Goal: Transaction & Acquisition: Purchase product/service

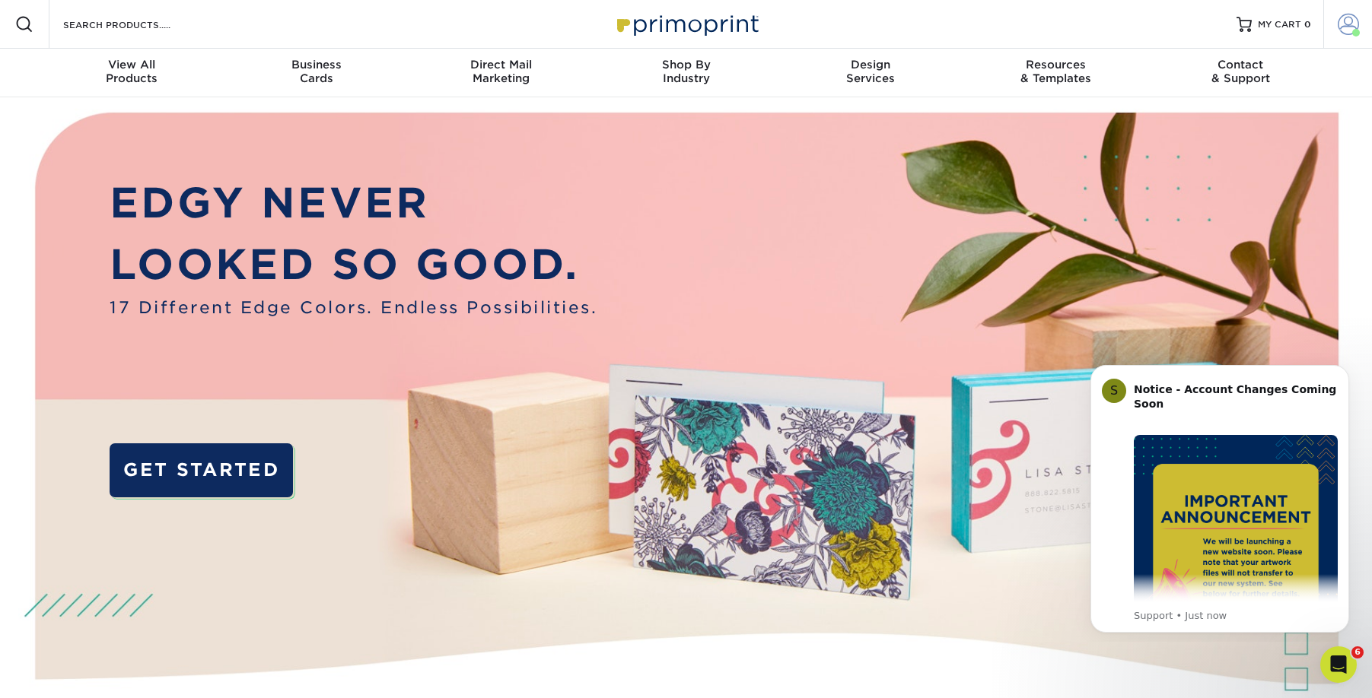
click at [1341, 21] on span at bounding box center [1348, 24] width 21 height 21
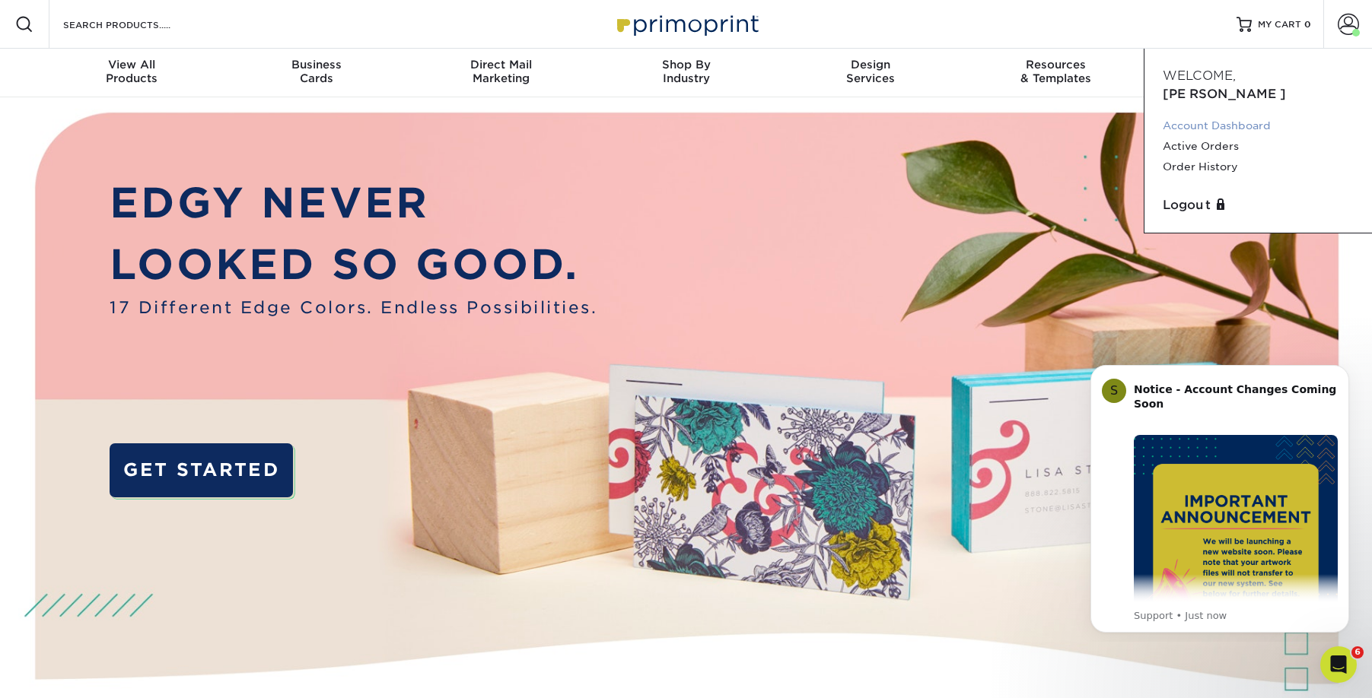
click at [1214, 116] on link "Account Dashboard" at bounding box center [1258, 126] width 191 height 21
click at [1204, 157] on link "Order History" at bounding box center [1258, 167] width 191 height 21
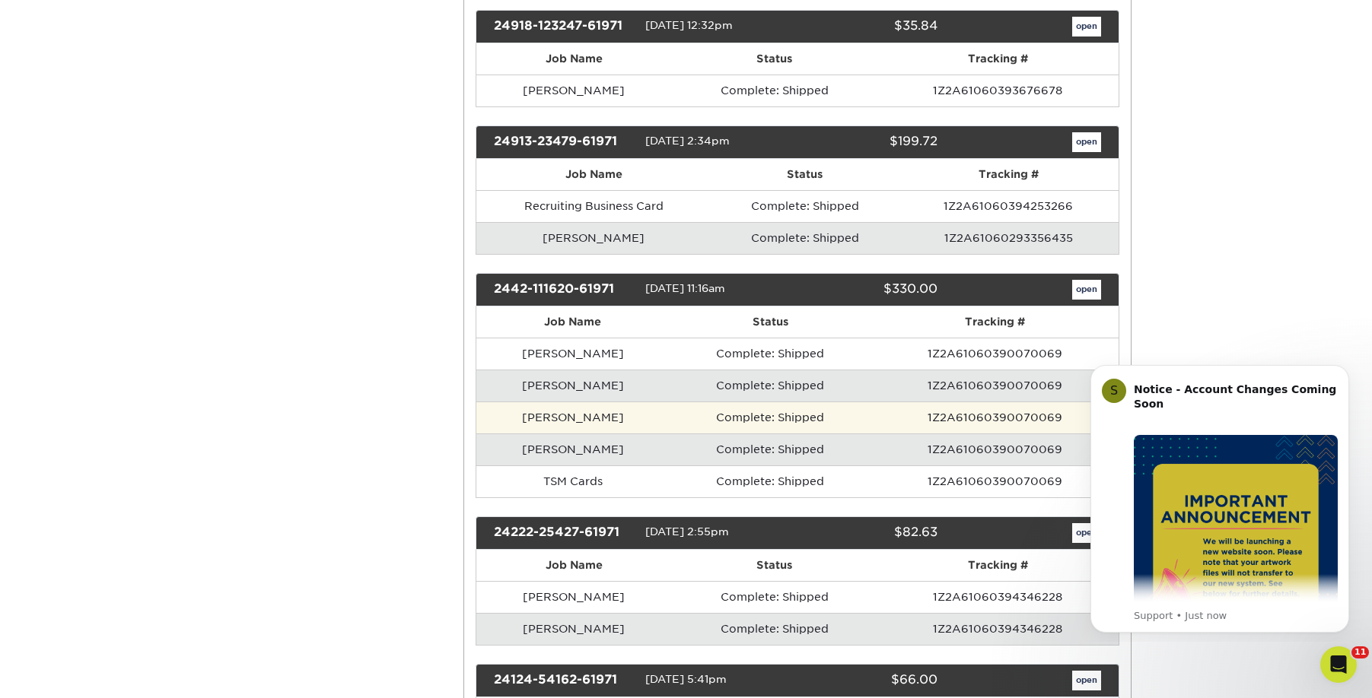
scroll to position [899, 0]
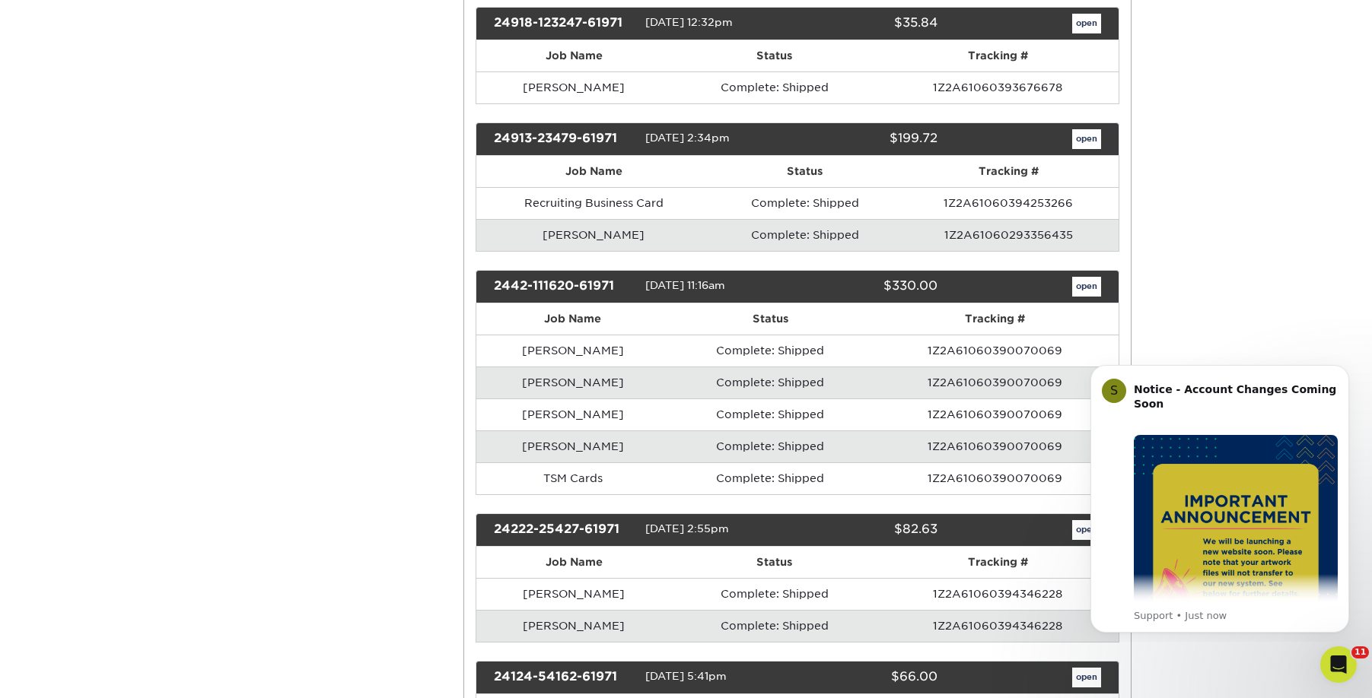
click at [1079, 278] on link "open" at bounding box center [1086, 287] width 29 height 20
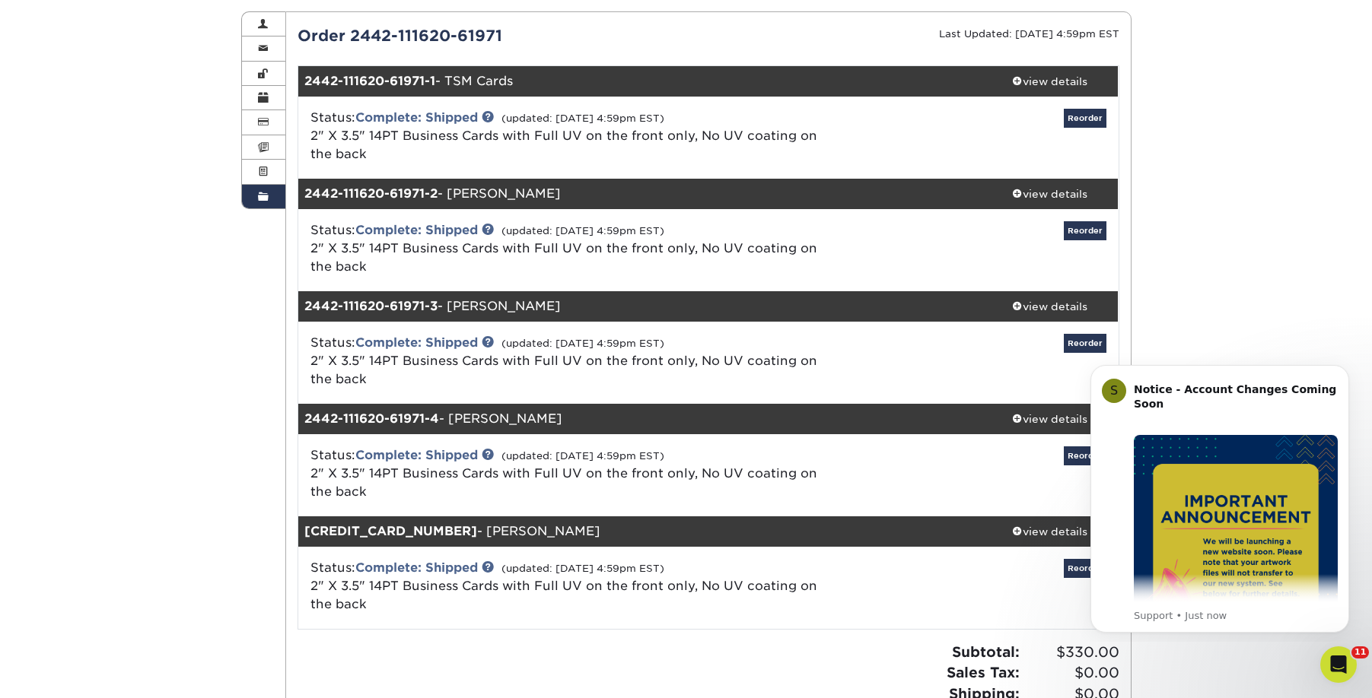
scroll to position [160, 0]
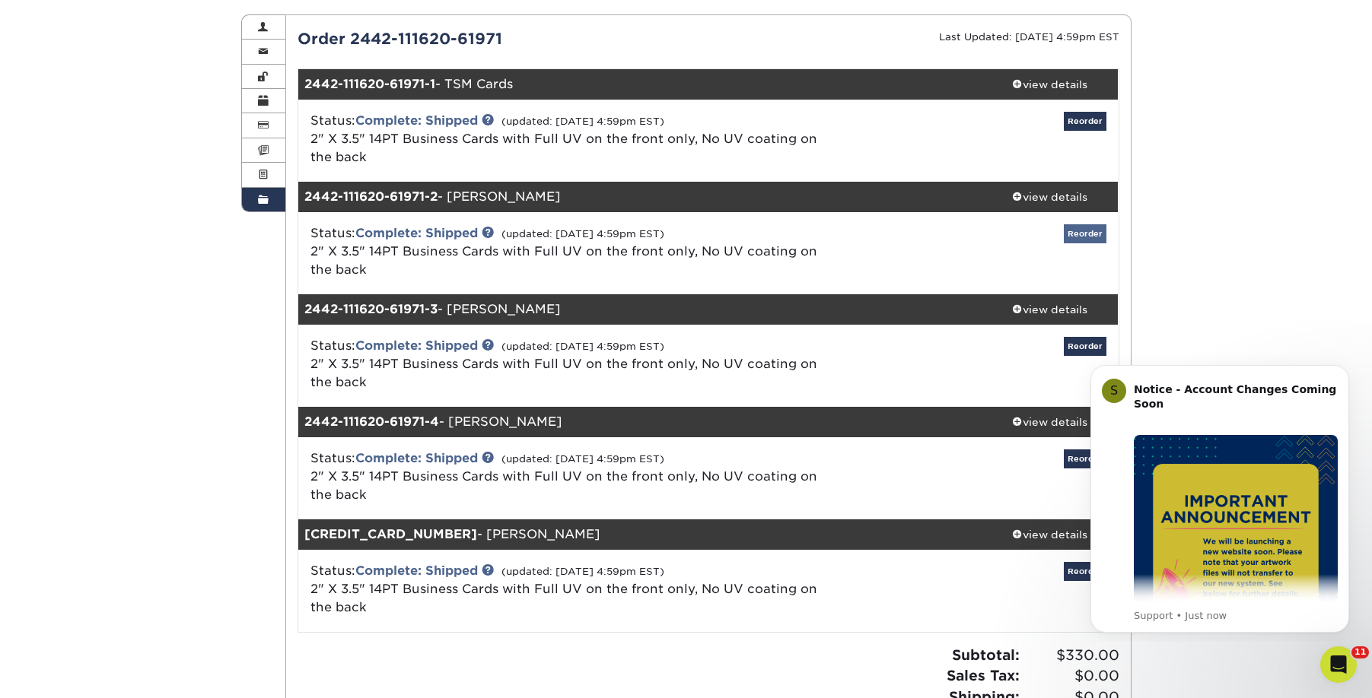
click at [1094, 238] on link "Reorder" at bounding box center [1085, 233] width 43 height 19
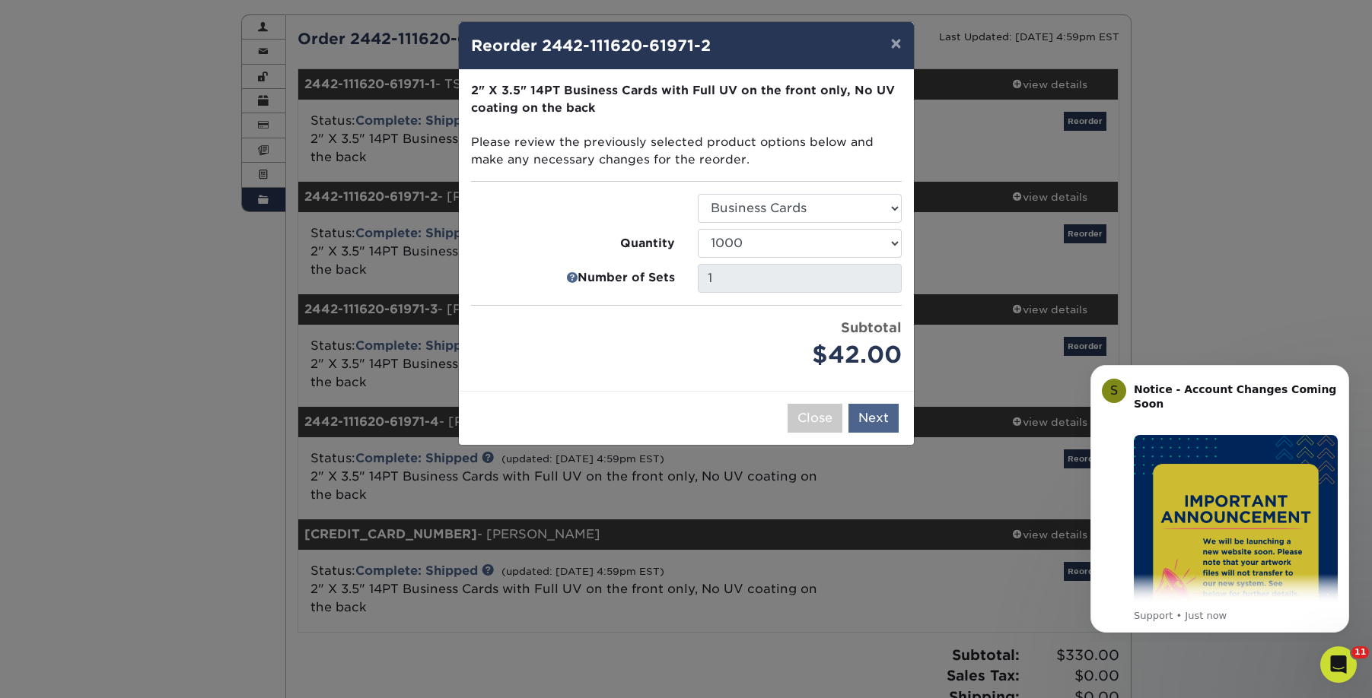
click at [867, 412] on button "Next" at bounding box center [873, 418] width 50 height 29
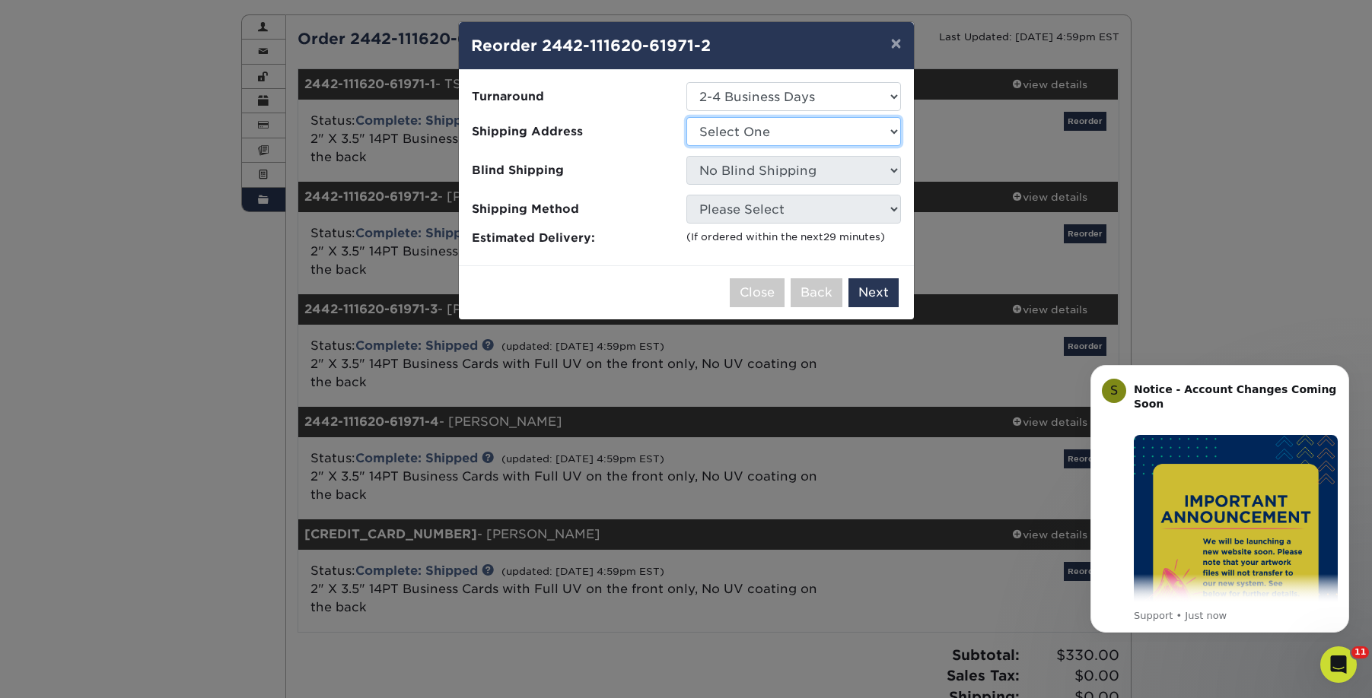
select select "32595"
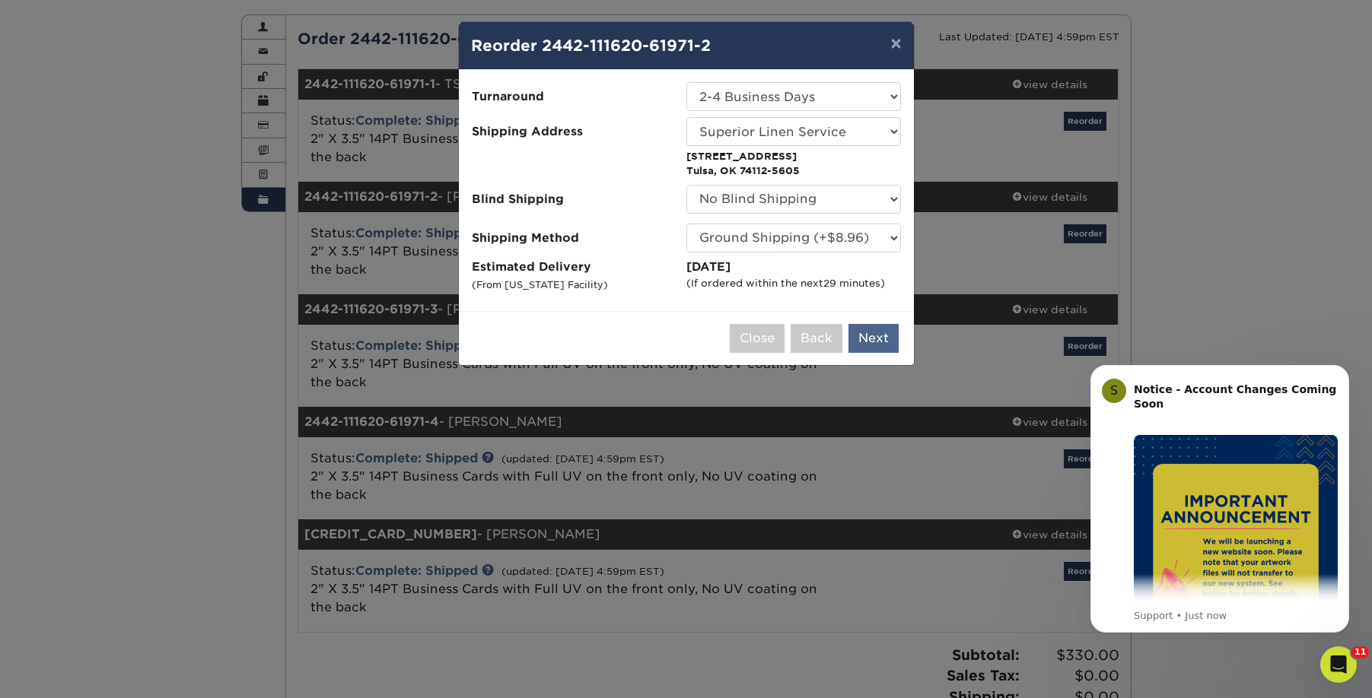
click at [868, 336] on button "Next" at bounding box center [873, 338] width 50 height 29
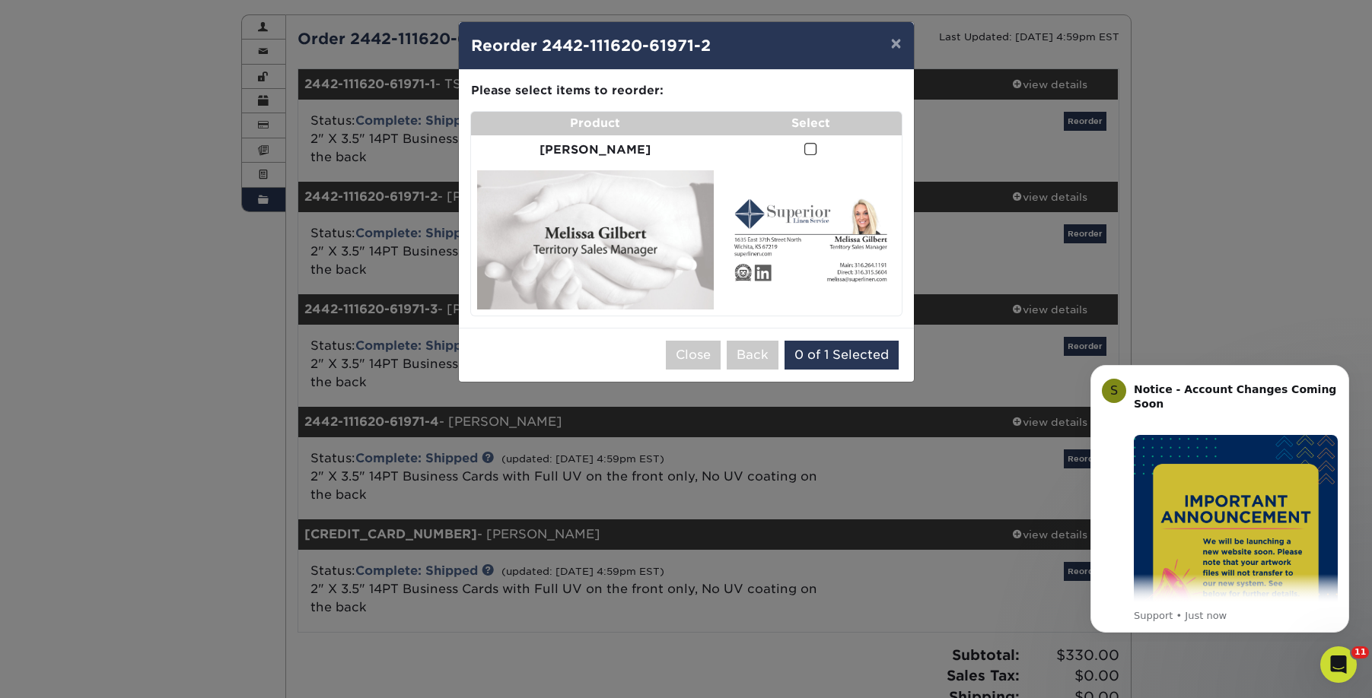
click at [804, 148] on span at bounding box center [810, 149] width 13 height 14
click at [0, 0] on input "checkbox" at bounding box center [0, 0] width 0 height 0
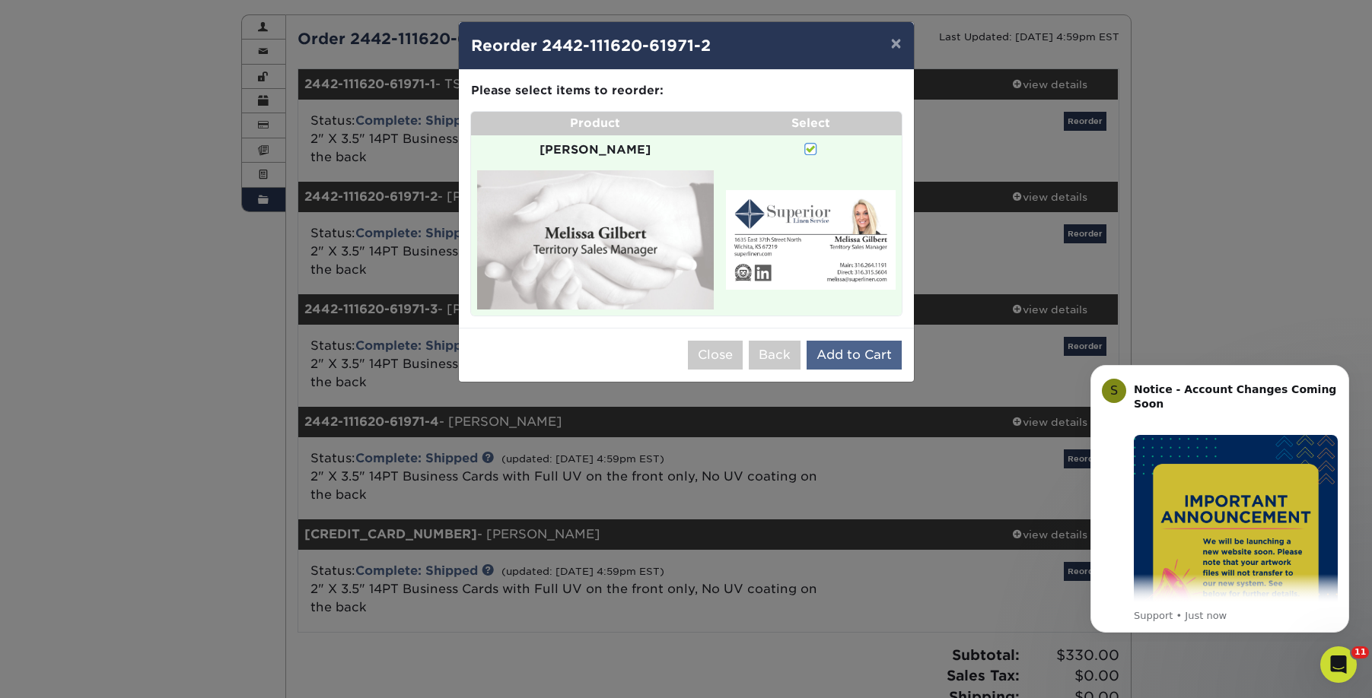
click at [853, 341] on button "Add to Cart" at bounding box center [853, 355] width 95 height 29
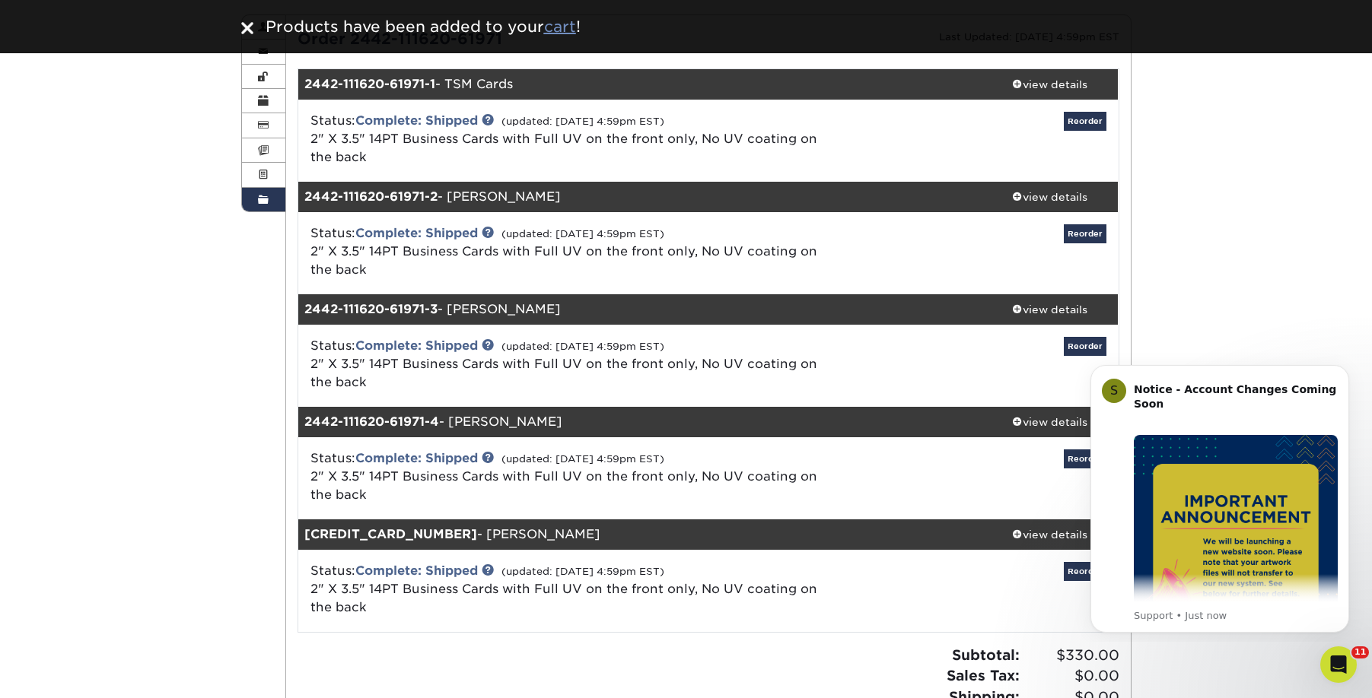
click at [552, 22] on u "cart" at bounding box center [560, 26] width 32 height 18
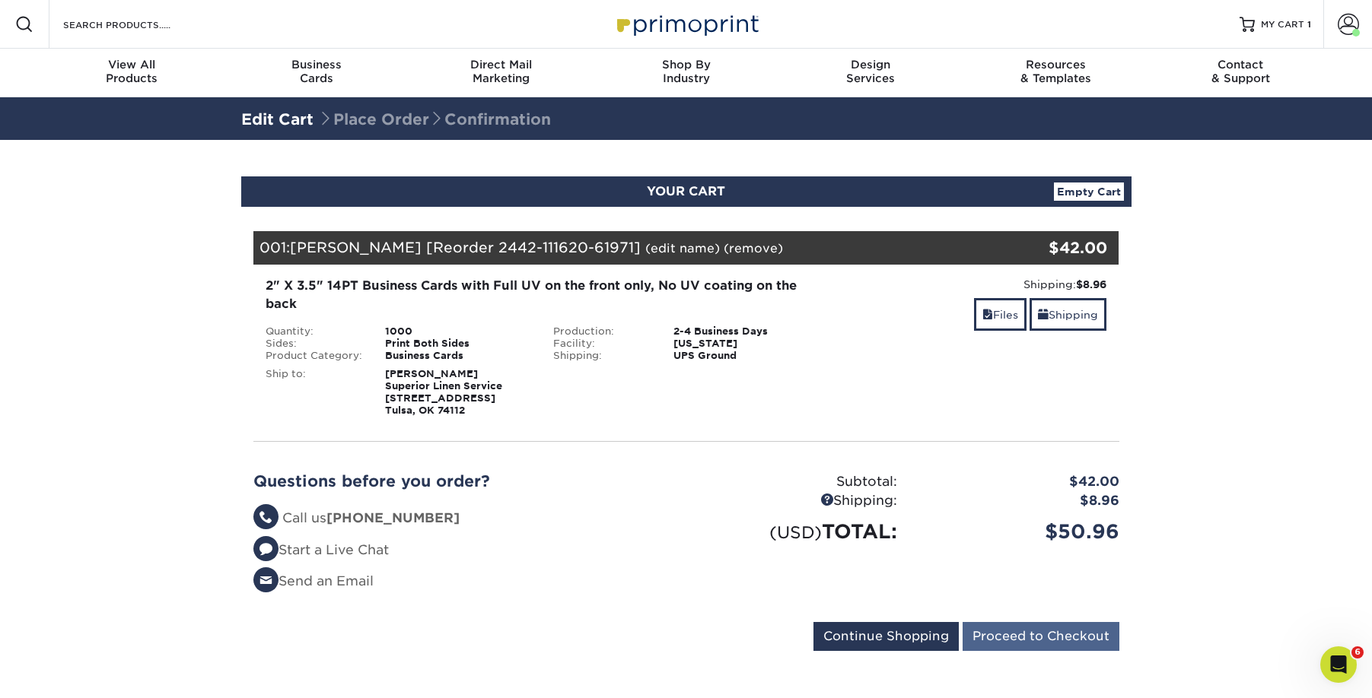
click at [1036, 637] on input "Proceed to Checkout" at bounding box center [1040, 636] width 157 height 29
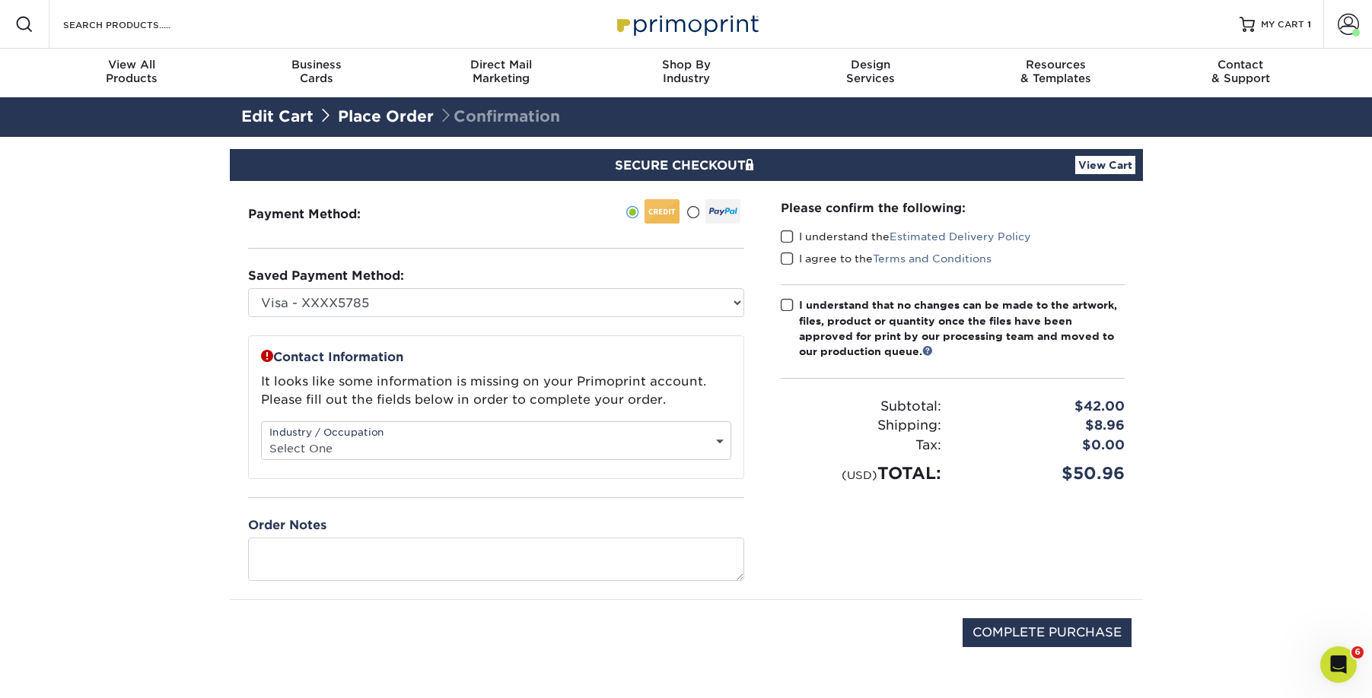
click at [789, 237] on span at bounding box center [787, 237] width 13 height 14
click at [0, 0] on input "I understand the Estimated Delivery Policy" at bounding box center [0, 0] width 0 height 0
click at [790, 260] on span at bounding box center [787, 259] width 13 height 14
click at [0, 0] on input "I agree to the Terms and Conditions" at bounding box center [0, 0] width 0 height 0
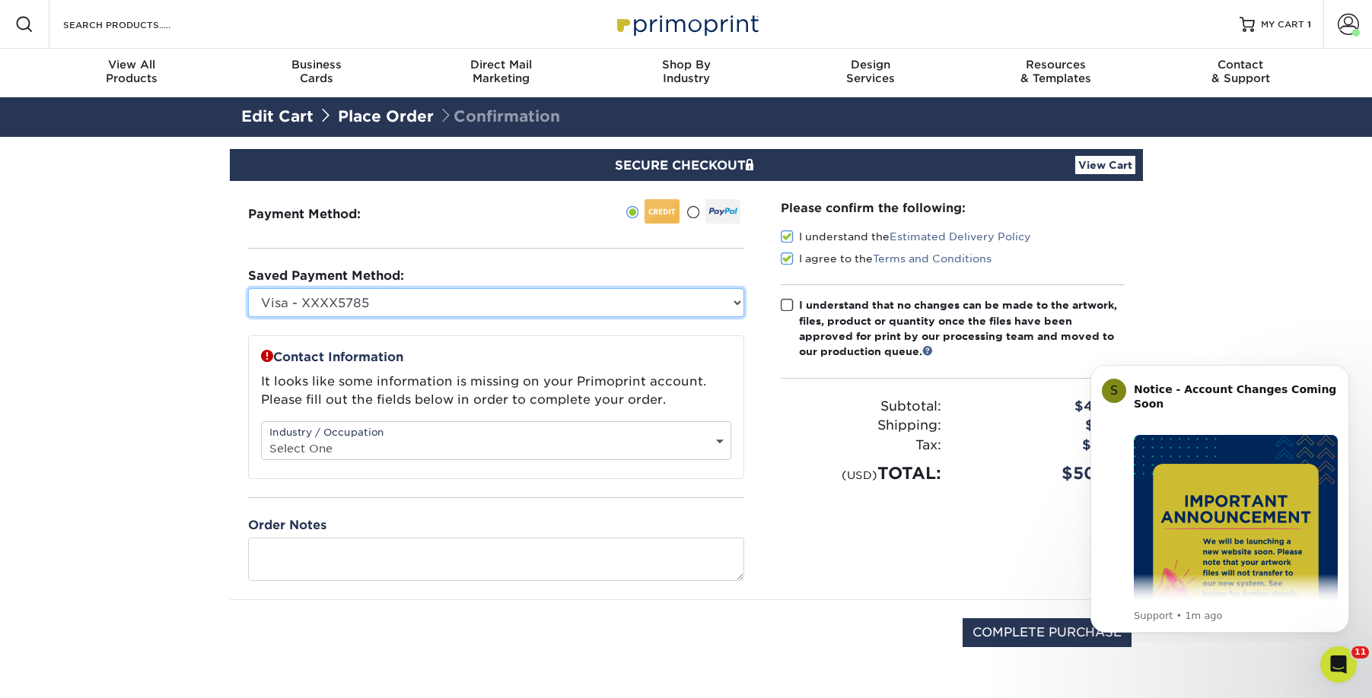
select select "74943"
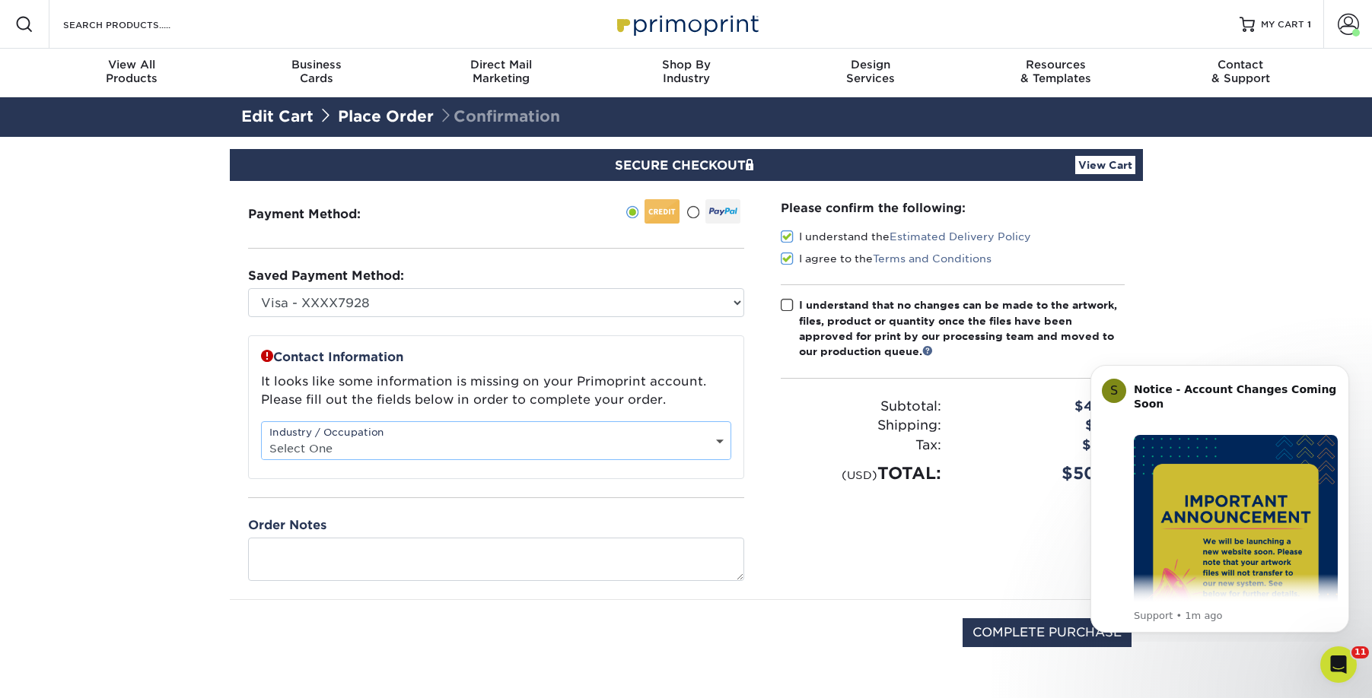
select select "2"
click at [784, 307] on span at bounding box center [787, 305] width 13 height 14
click at [0, 0] on input "I understand that no changes can be made to the artwork, files, product or quan…" at bounding box center [0, 0] width 0 height 0
click at [1057, 635] on input "COMPLETE PURCHASE" at bounding box center [1046, 633] width 169 height 29
type input "PROCESSING, PLEASE WAIT..."
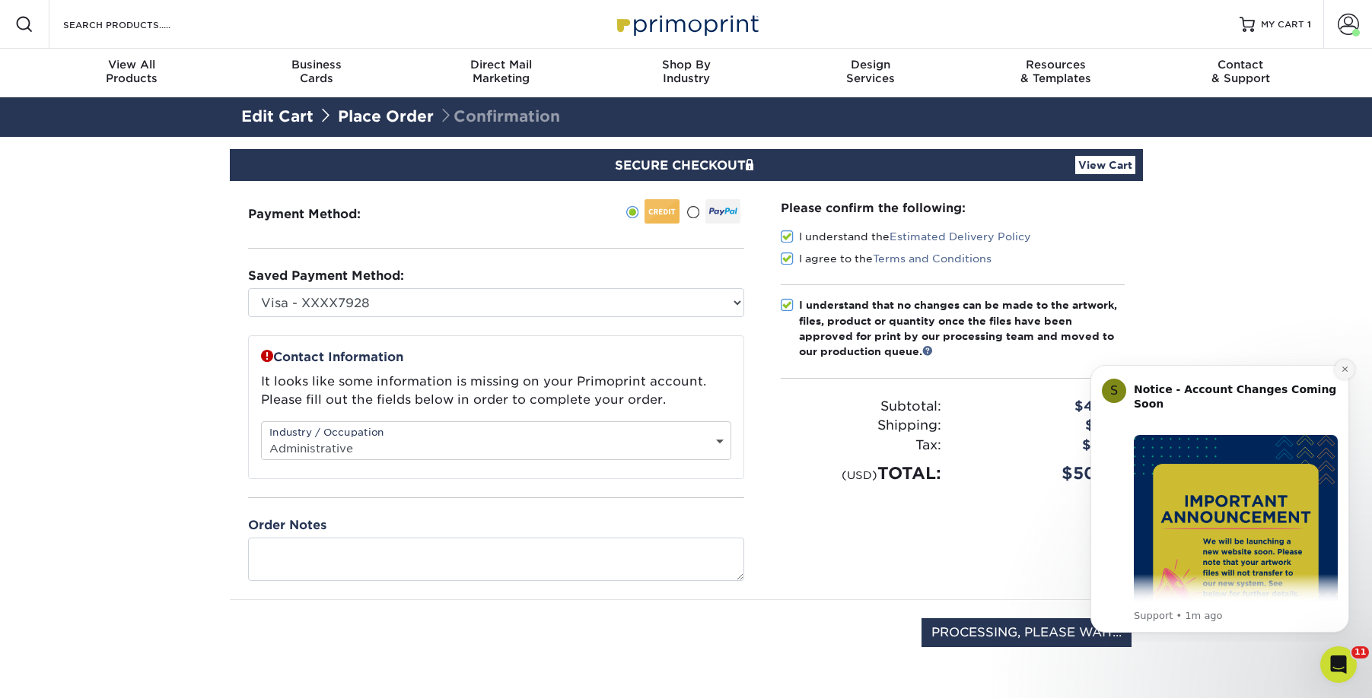
click at [1344, 367] on icon "Dismiss notification" at bounding box center [1345, 369] width 8 height 8
